Goal: Information Seeking & Learning: Learn about a topic

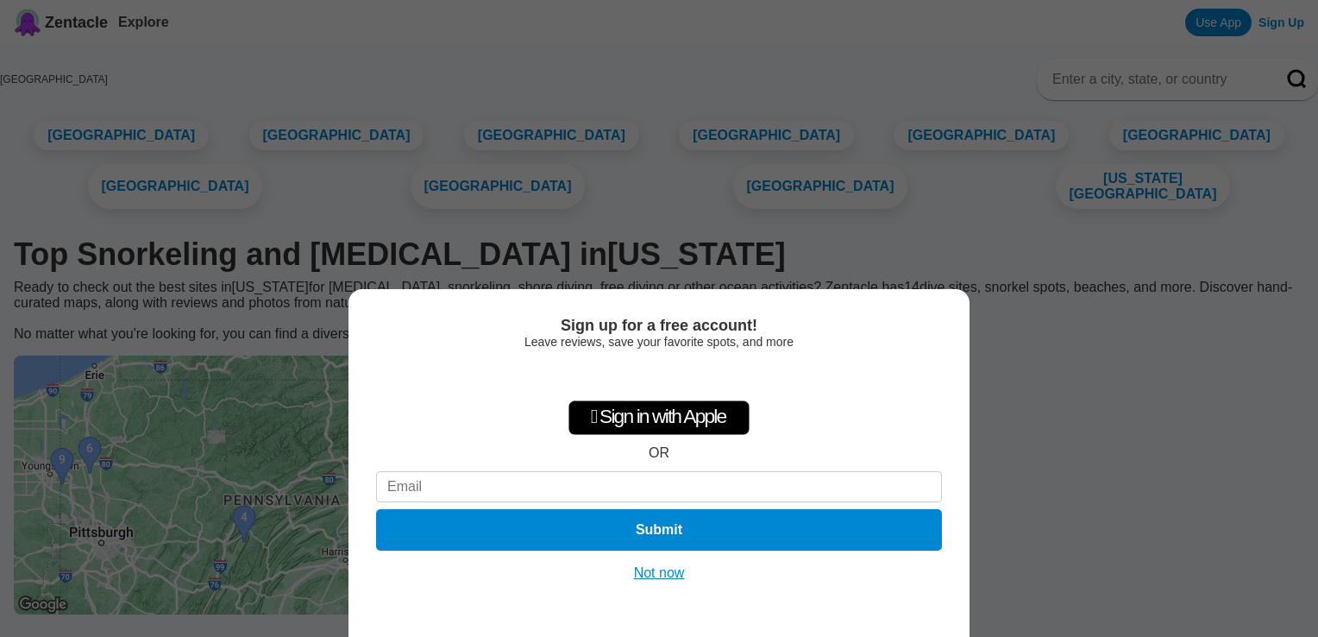
click at [662, 570] on button "Not now" at bounding box center [659, 572] width 61 height 17
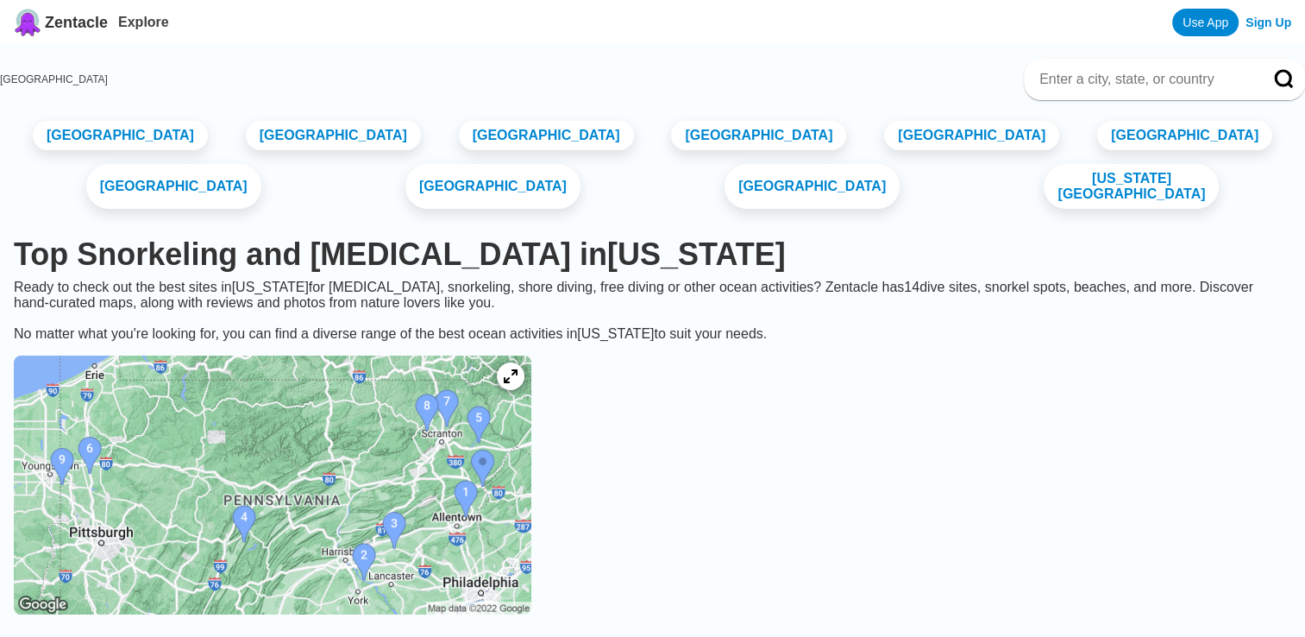
drag, startPoint x: 704, startPoint y: 535, endPoint x: 888, endPoint y: 392, distance: 233.6
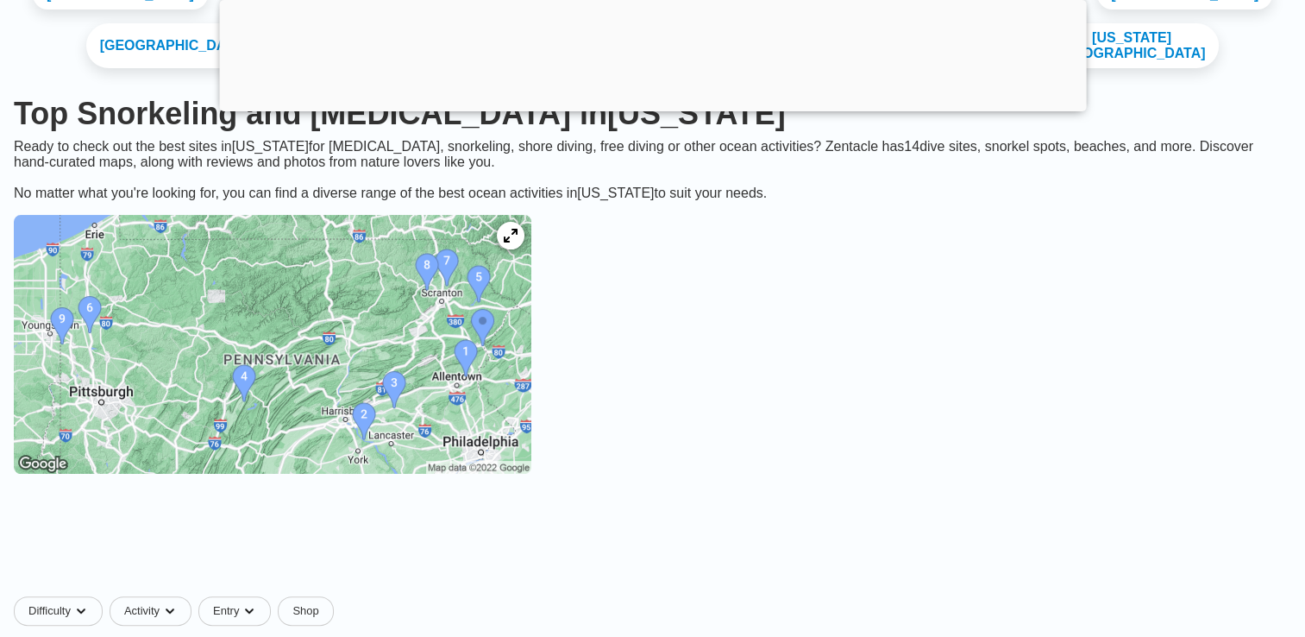
scroll to position [353, 0]
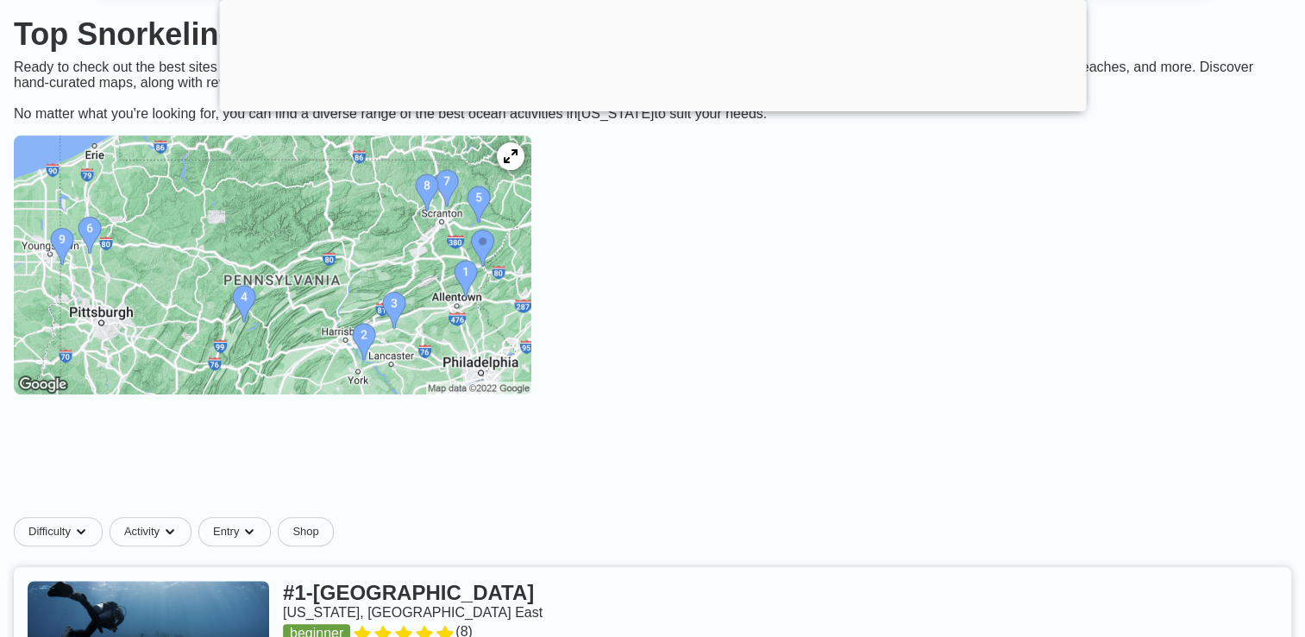
click at [118, 282] on img at bounding box center [273, 264] width 518 height 259
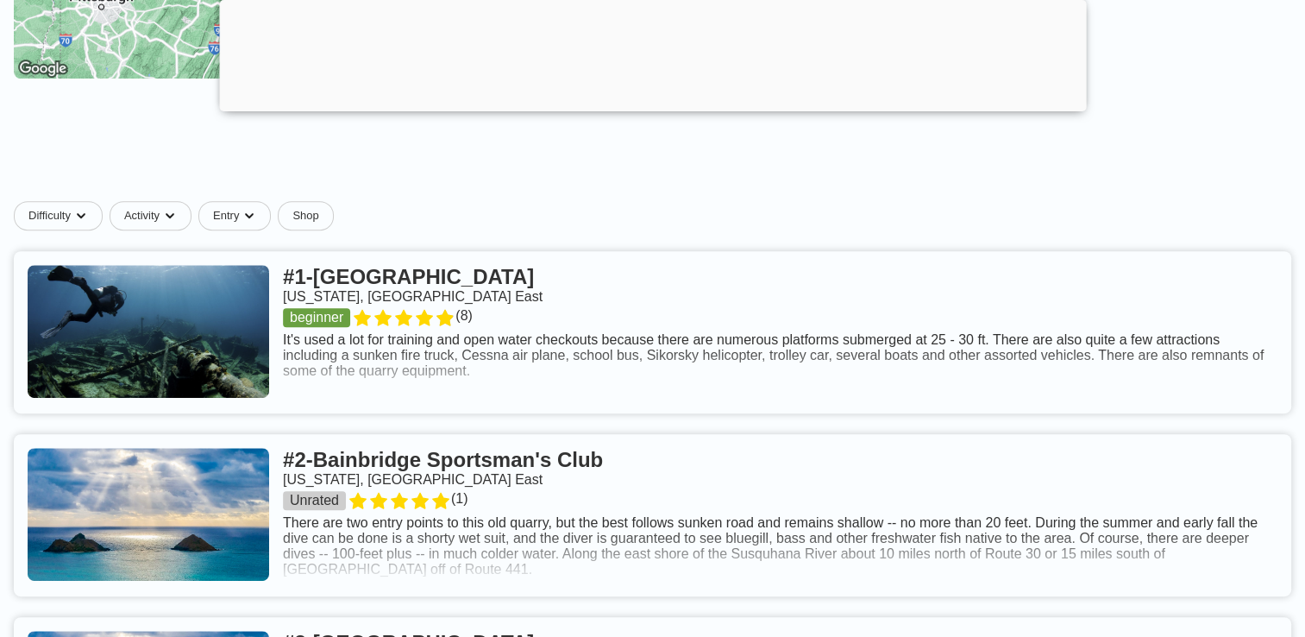
scroll to position [698, 0]
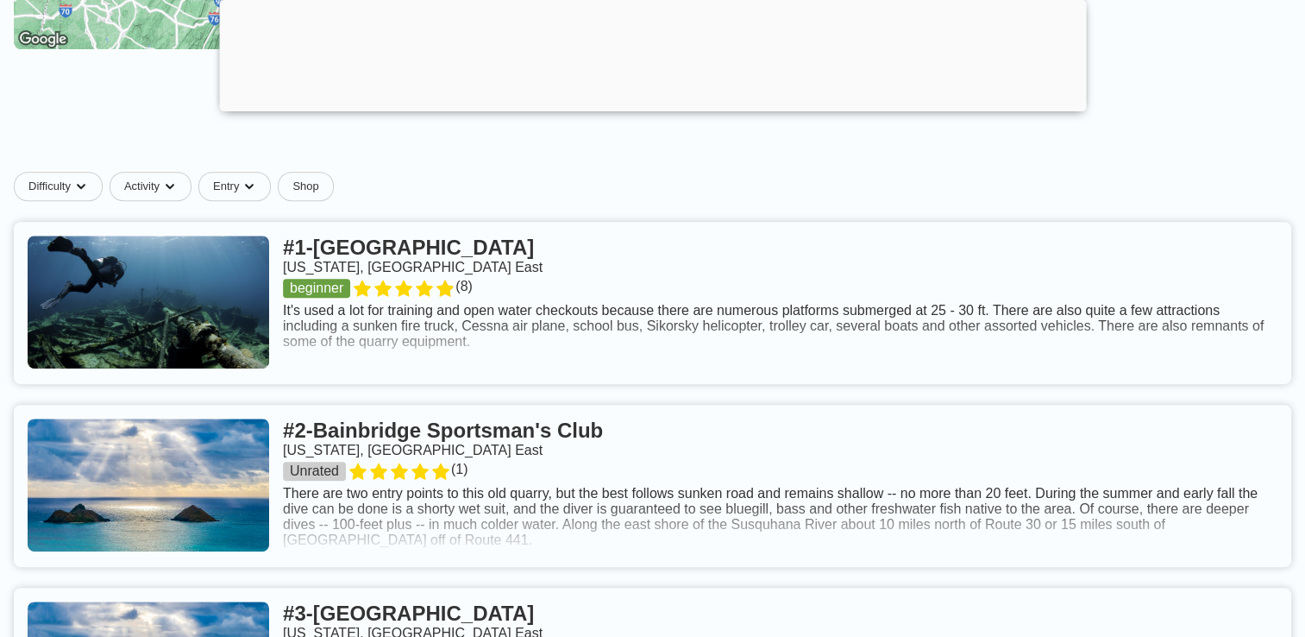
click at [395, 301] on link at bounding box center [652, 303] width 1277 height 162
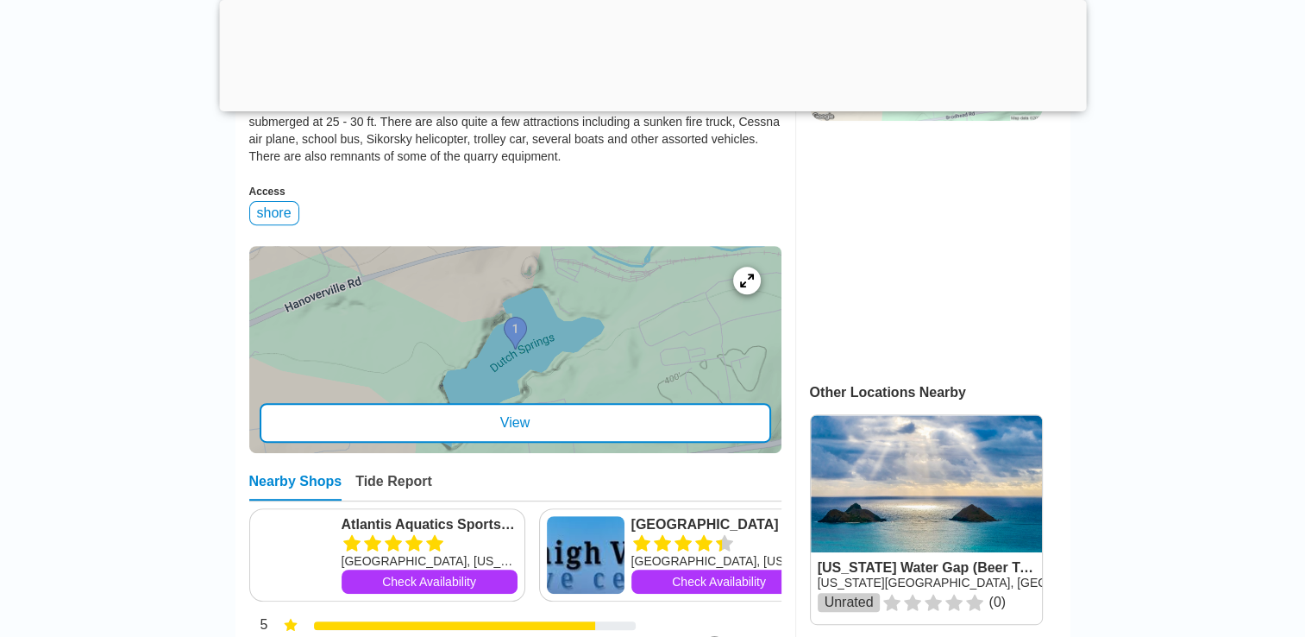
scroll to position [604, 0]
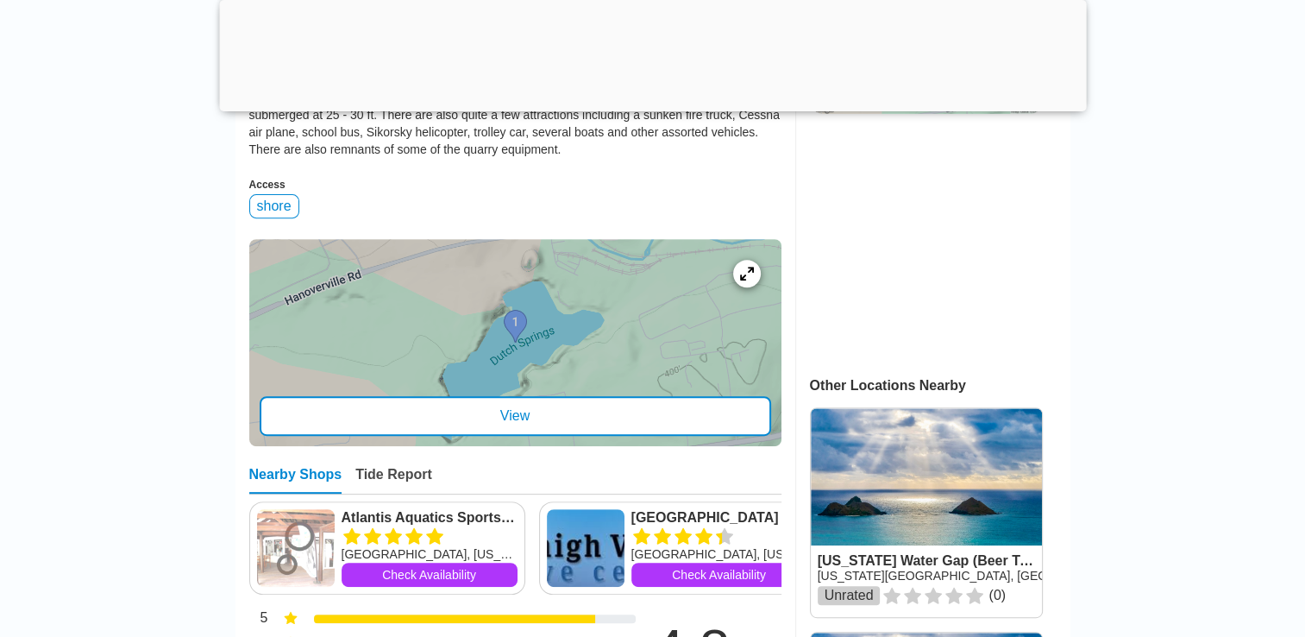
click at [618, 386] on div at bounding box center [515, 342] width 532 height 207
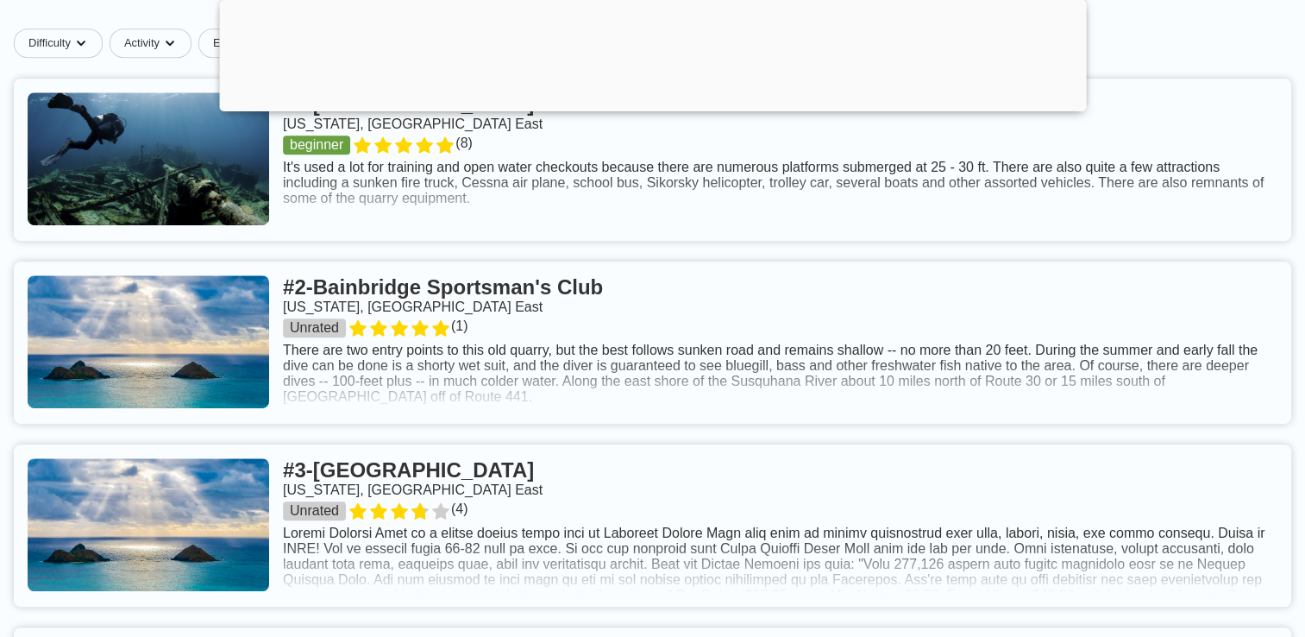
scroll to position [870, 0]
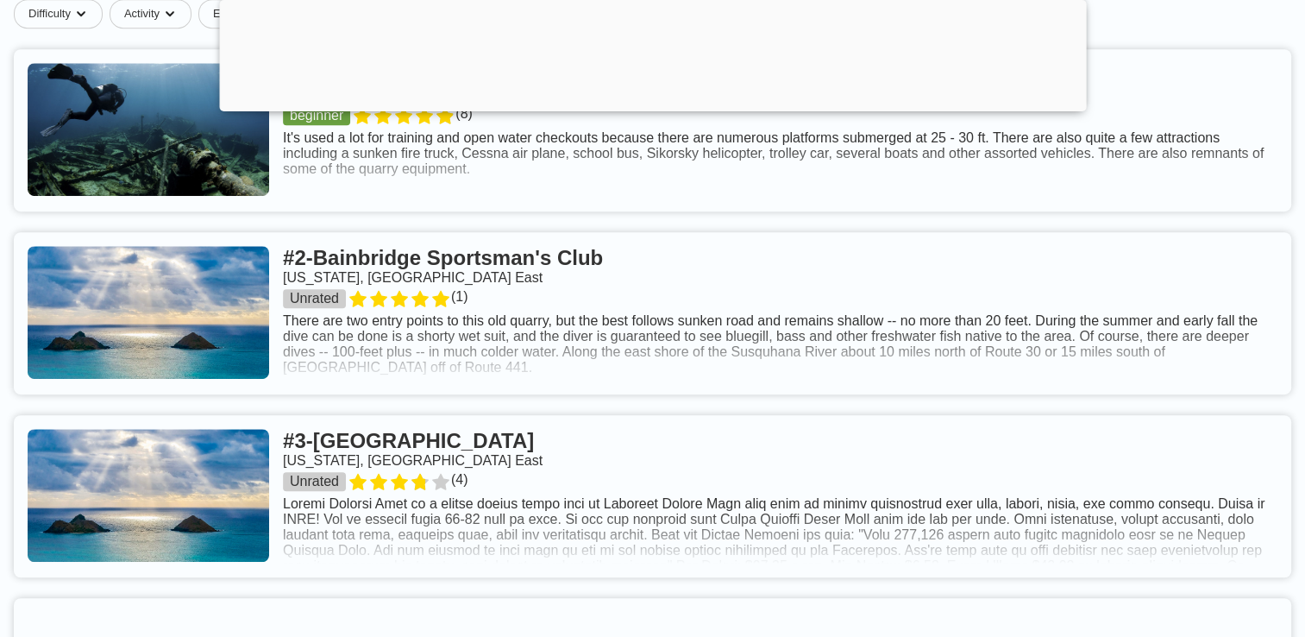
click at [438, 305] on link at bounding box center [652, 313] width 1277 height 162
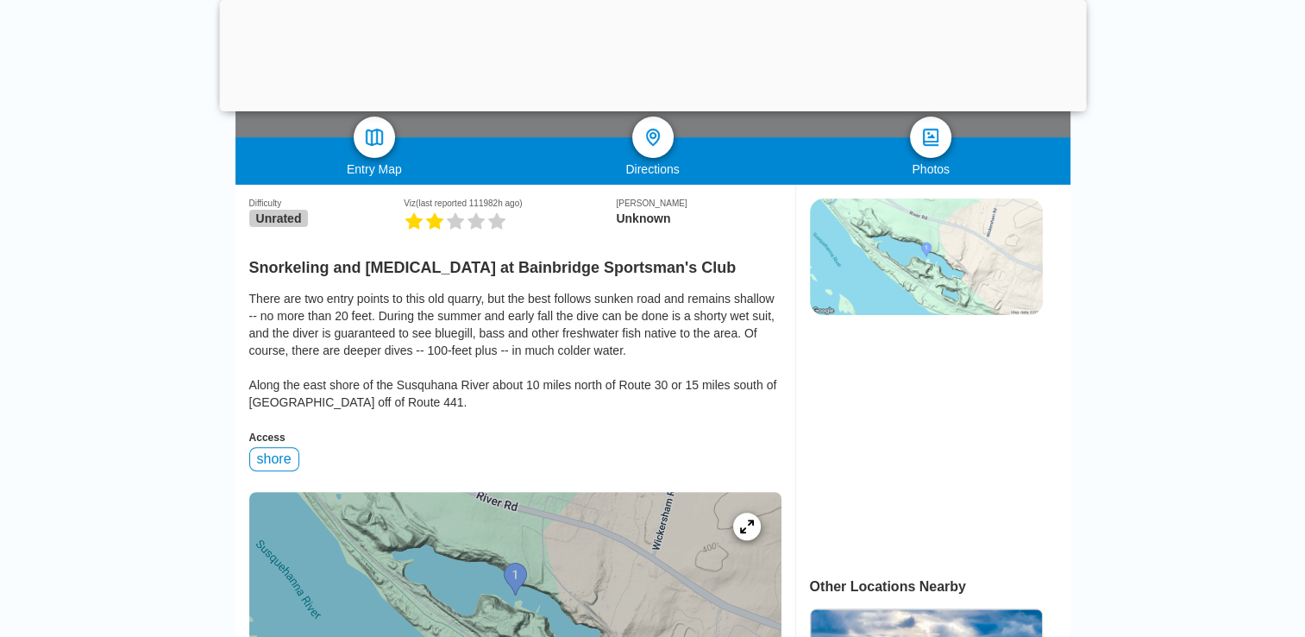
scroll to position [259, 0]
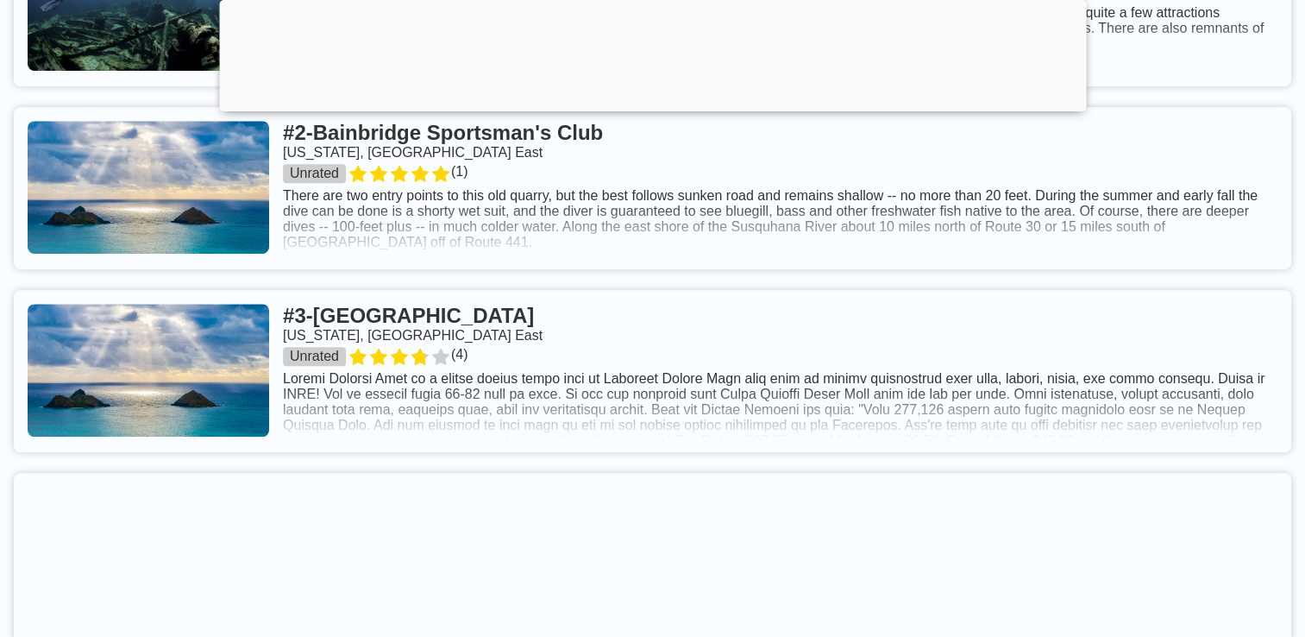
scroll to position [957, 0]
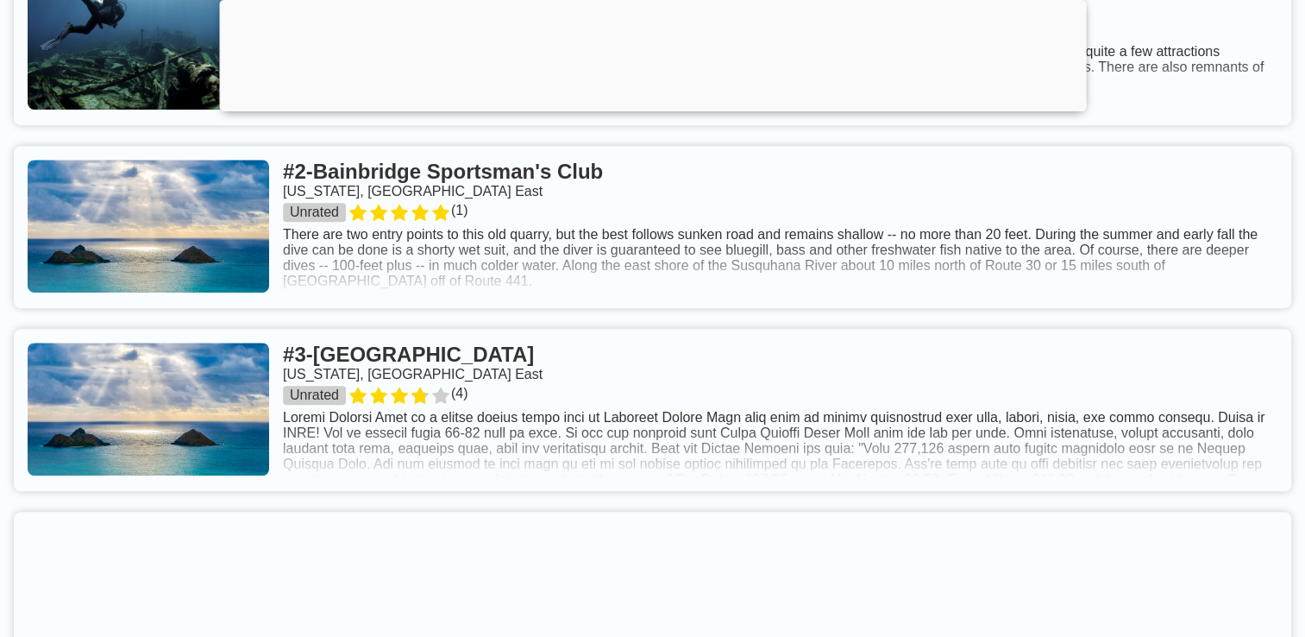
click at [453, 405] on link at bounding box center [652, 410] width 1277 height 162
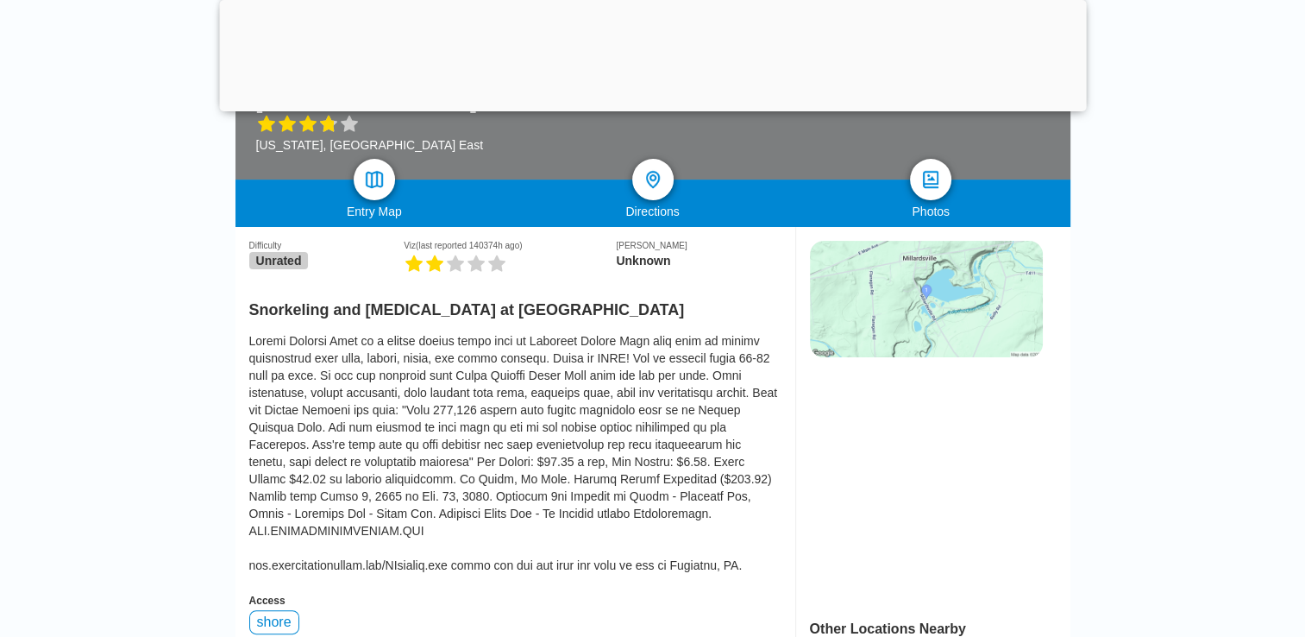
scroll to position [345, 0]
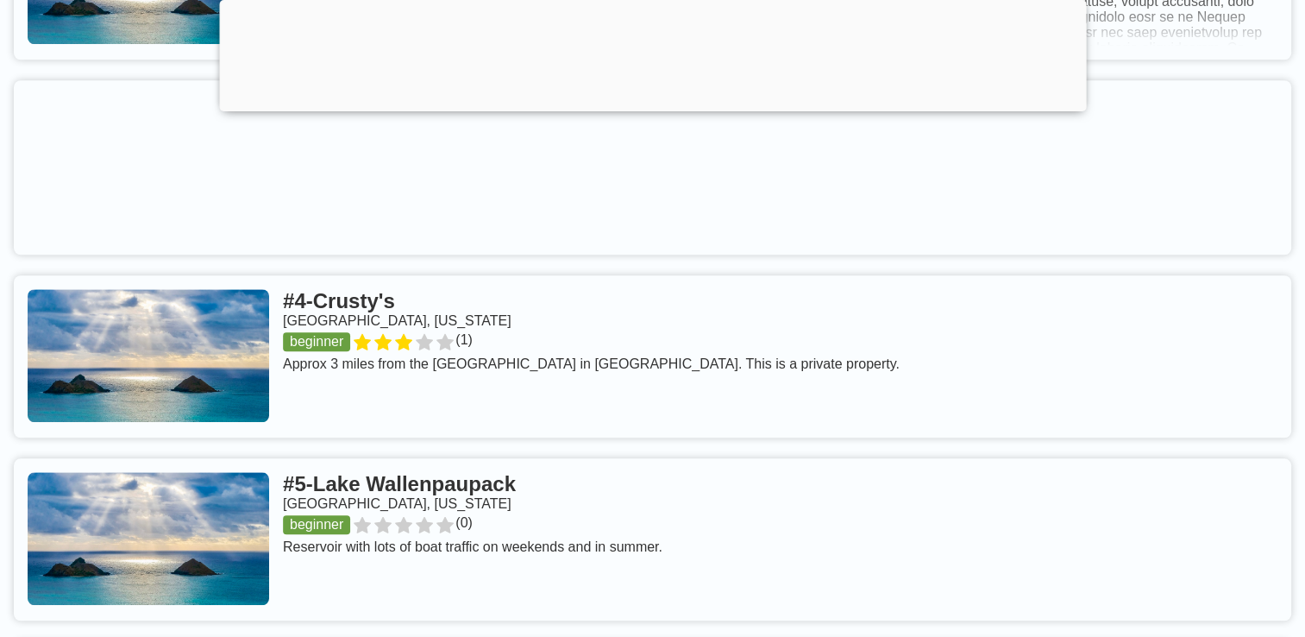
scroll to position [1474, 0]
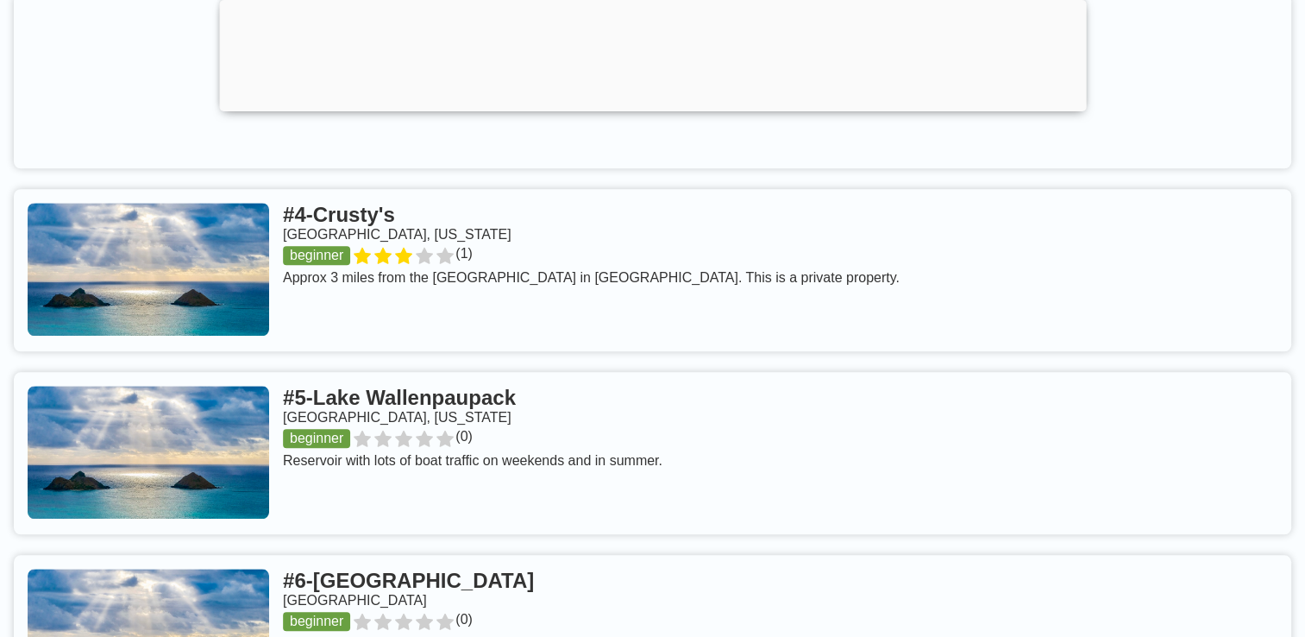
click at [417, 264] on link at bounding box center [652, 270] width 1277 height 162
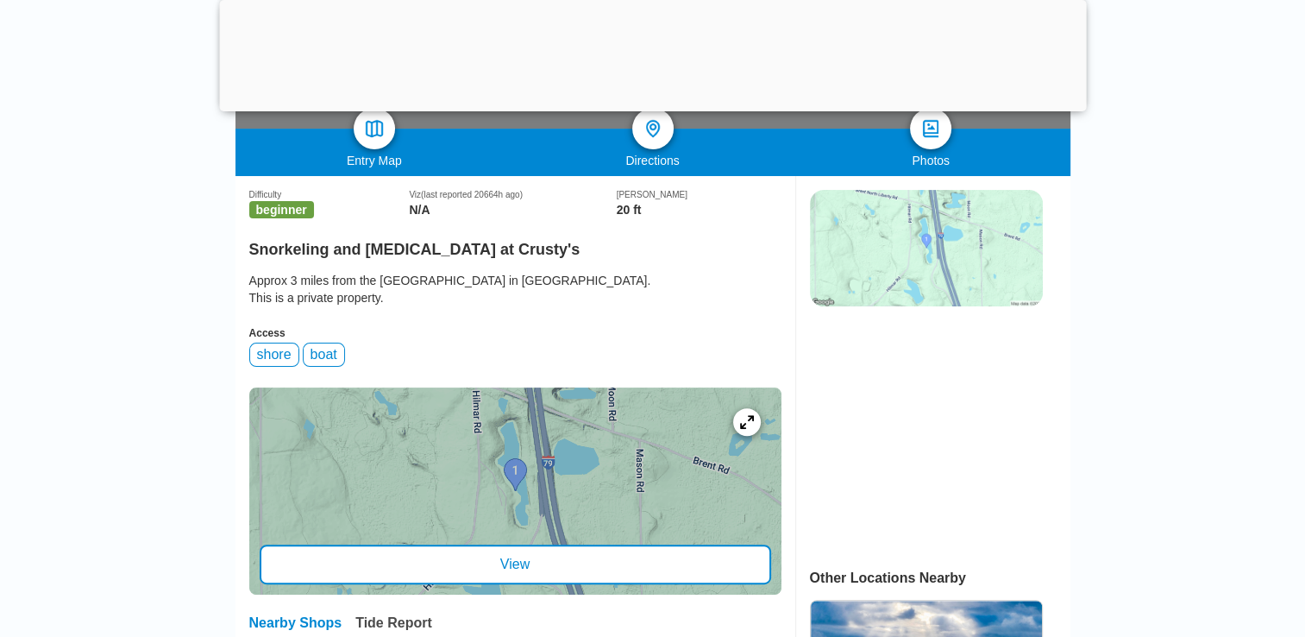
scroll to position [345, 0]
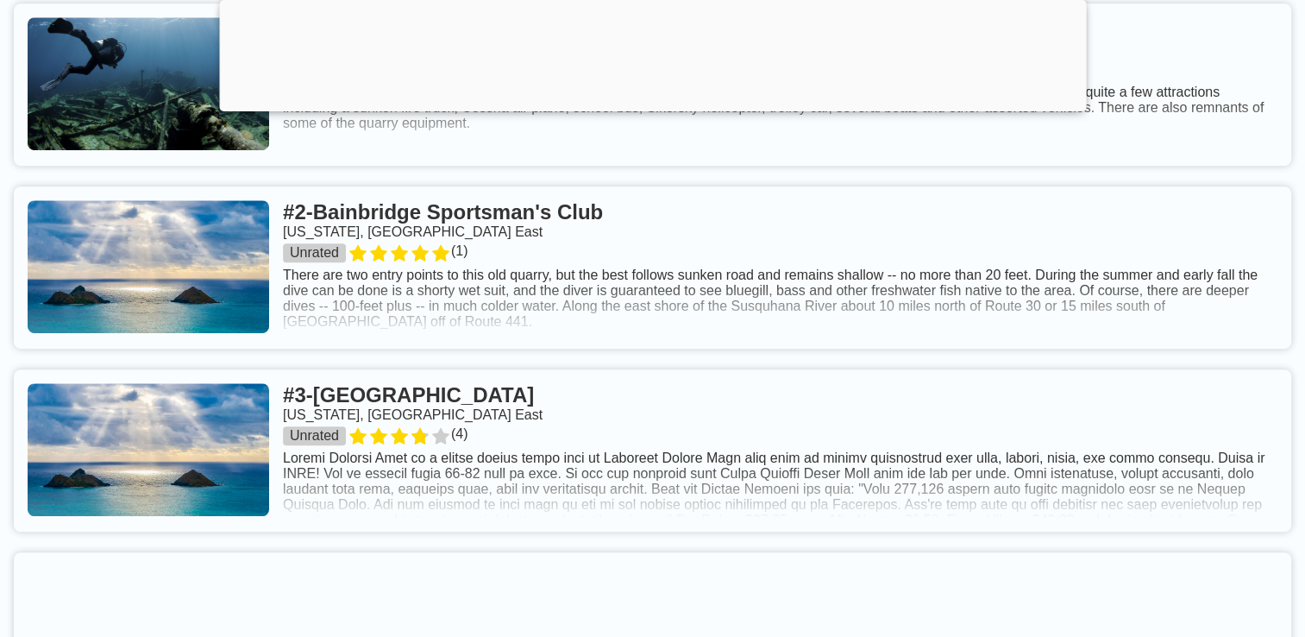
scroll to position [957, 0]
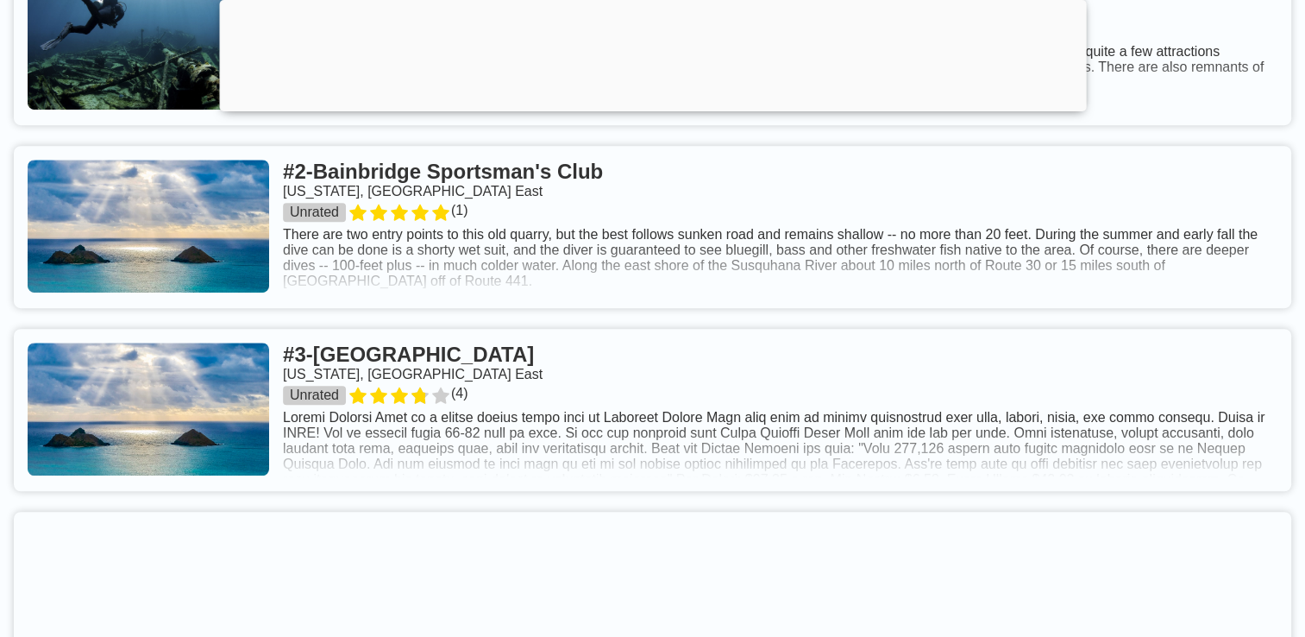
click at [439, 402] on link at bounding box center [652, 410] width 1277 height 162
